Goal: Task Accomplishment & Management: Complete application form

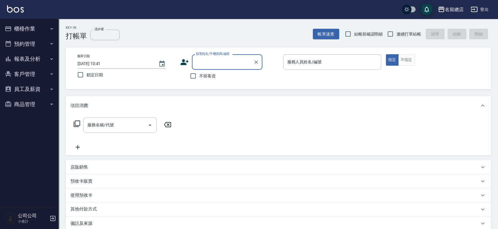
click at [19, 27] on button "櫃檯作業" at bounding box center [29, 28] width 54 height 15
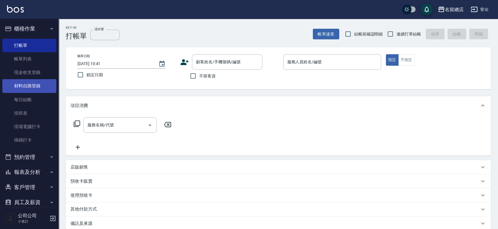
click at [28, 86] on link "材料自購登錄" at bounding box center [29, 86] width 54 height 14
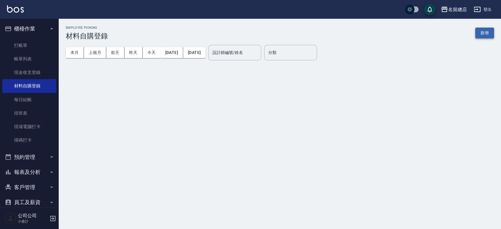
click at [485, 30] on button "新增" at bounding box center [484, 33] width 19 height 11
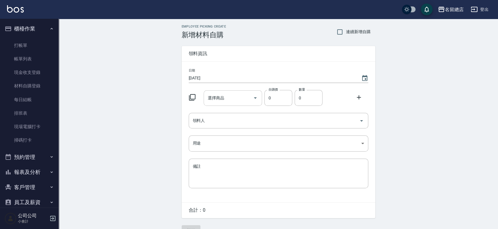
click at [234, 100] on input "選擇商品" at bounding box center [228, 98] width 44 height 10
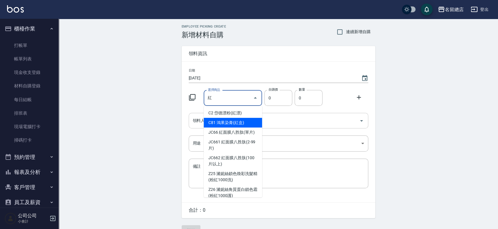
click at [221, 122] on li "C81 鴻果染膏(紅盒)" at bounding box center [233, 123] width 58 height 10
type input "鴻果染膏(紅盒)"
type input "135"
type input "1"
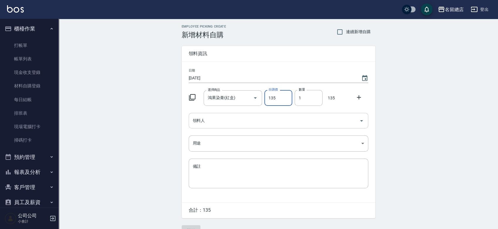
click at [228, 118] on input "領料人" at bounding box center [274, 121] width 166 height 10
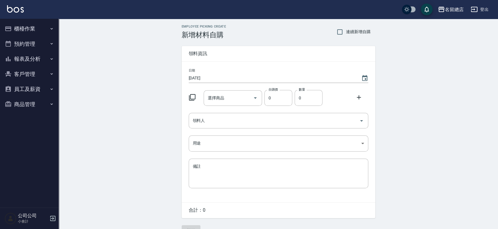
click at [14, 28] on button "櫃檯作業" at bounding box center [29, 28] width 54 height 15
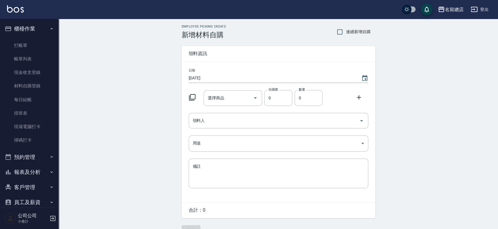
click at [52, 218] on icon "button" at bounding box center [52, 218] width 7 height 7
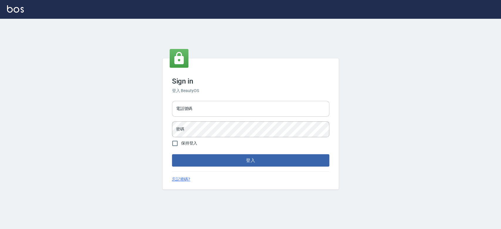
click at [266, 112] on input "電話號碼" at bounding box center [250, 109] width 157 height 16
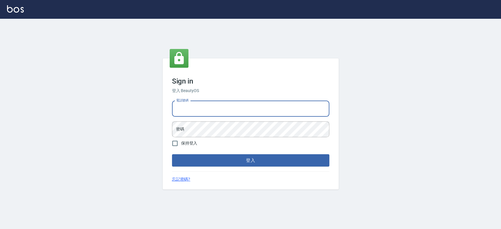
type input "0921342116"
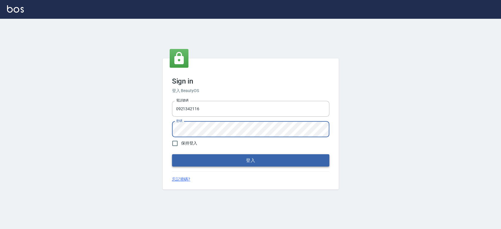
click at [226, 160] on button "登入" at bounding box center [250, 160] width 157 height 12
